Goal: Navigation & Orientation: Find specific page/section

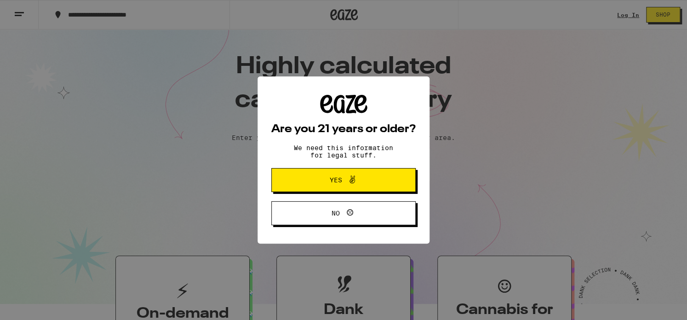
click at [364, 177] on span "Yes" at bounding box center [344, 180] width 70 height 12
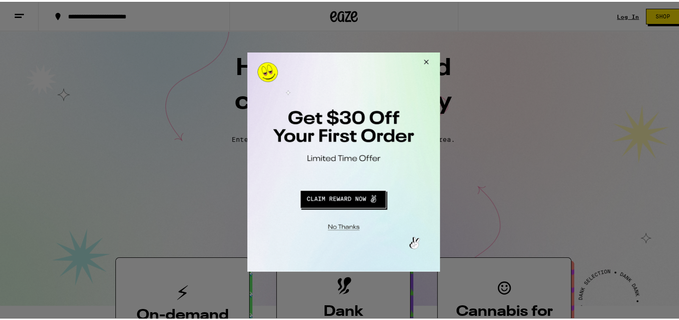
click at [425, 60] on button "Close Modal" at bounding box center [424, 63] width 25 height 22
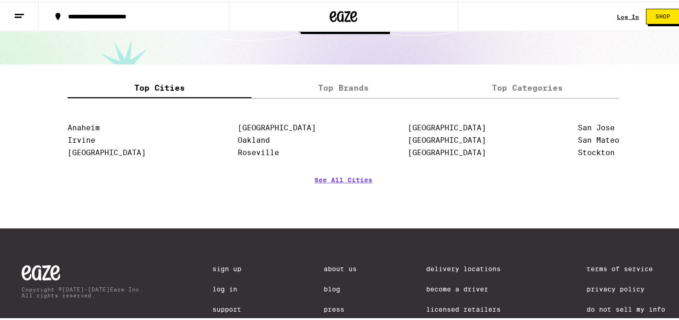
scroll to position [1153, 0]
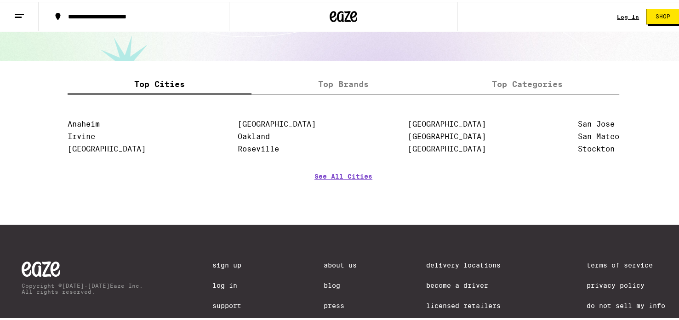
click at [364, 182] on link "See All Cities" at bounding box center [343, 188] width 58 height 34
